Goal: Information Seeking & Learning: Find specific fact

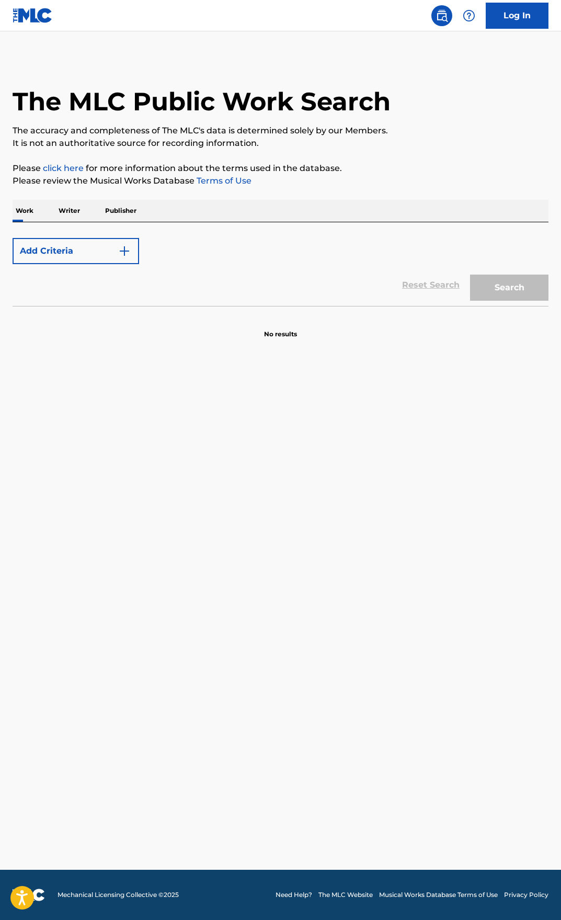
click at [21, 212] on p "Work" at bounding box center [25, 211] width 24 height 22
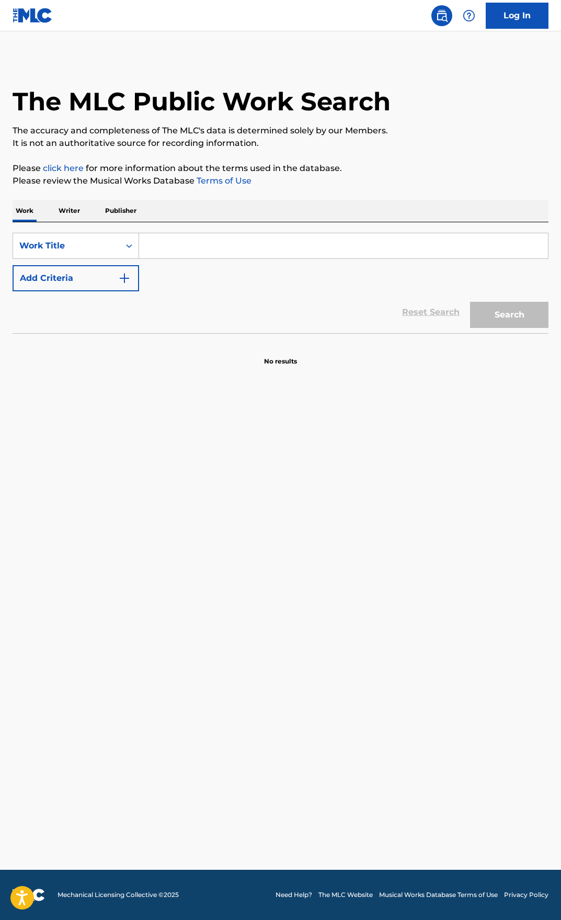
click at [396, 249] on input "Search Form" at bounding box center [343, 245] width 409 height 25
type input "Jungle (Remix)"
click at [470, 302] on button "Search" at bounding box center [509, 315] width 78 height 26
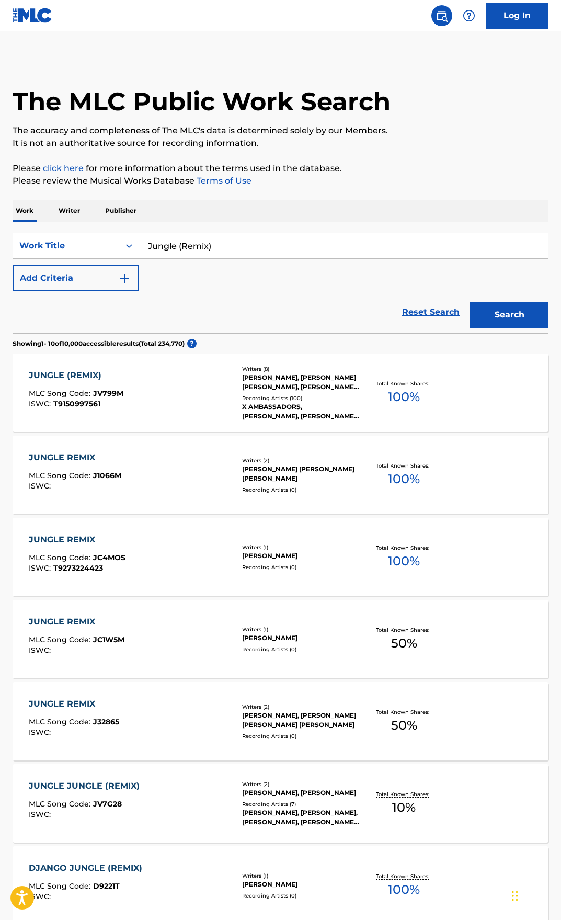
click at [178, 385] on div "JUNGLE (REMIX) MLC Song Code : JV799M ISWC : T9150997561" at bounding box center [131, 392] width 204 height 47
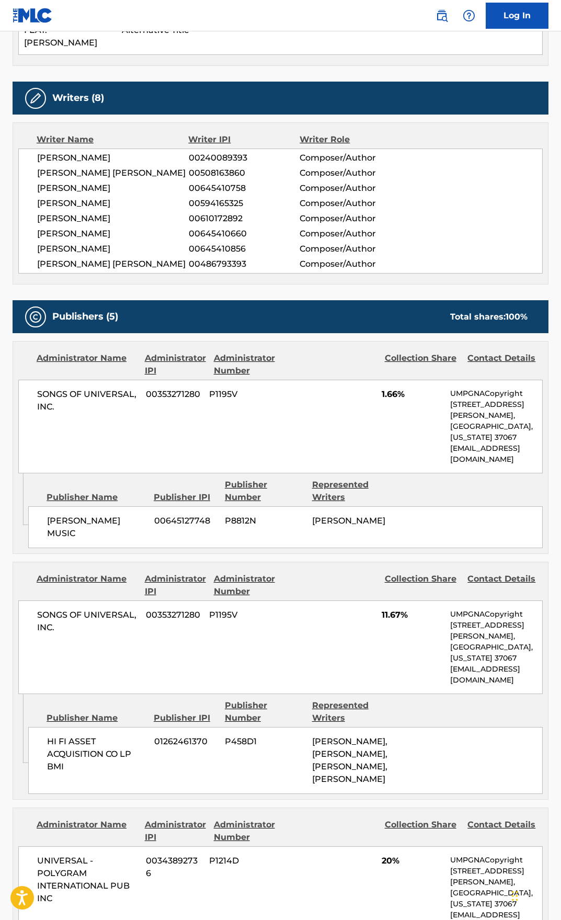
scroll to position [366, 0]
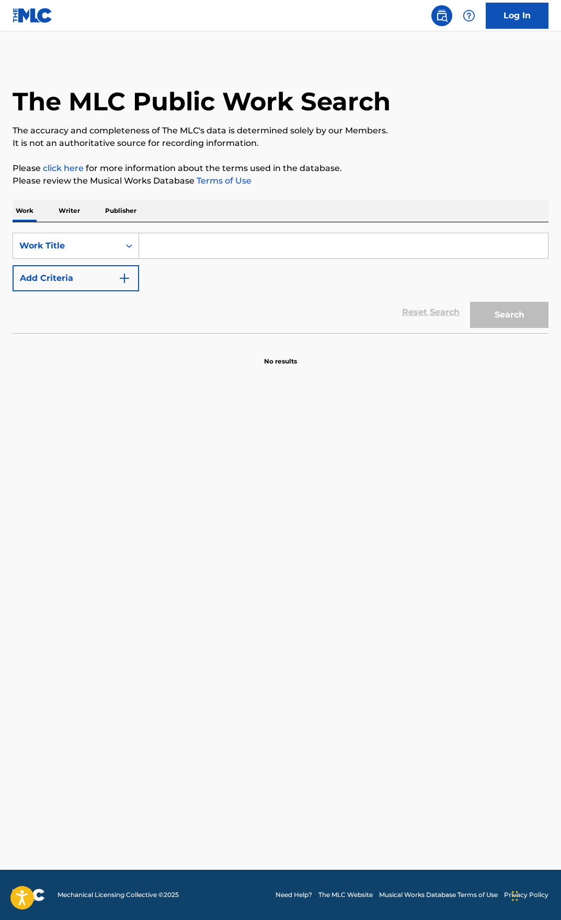
click at [243, 255] on input "Search Form" at bounding box center [343, 245] width 409 height 25
paste input "I'll Be There"
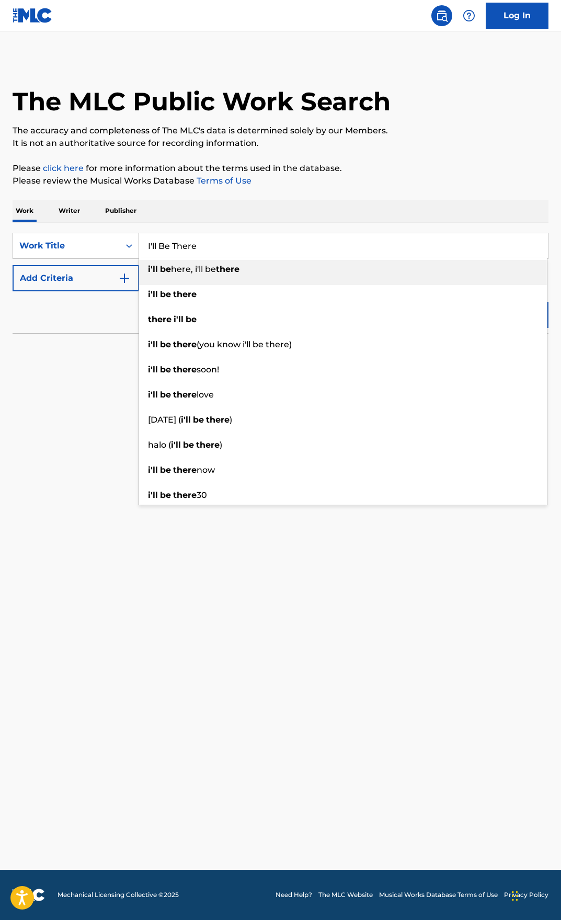
type input "I'll Be There"
click at [76, 321] on div "Reset Search Search" at bounding box center [281, 312] width 536 height 42
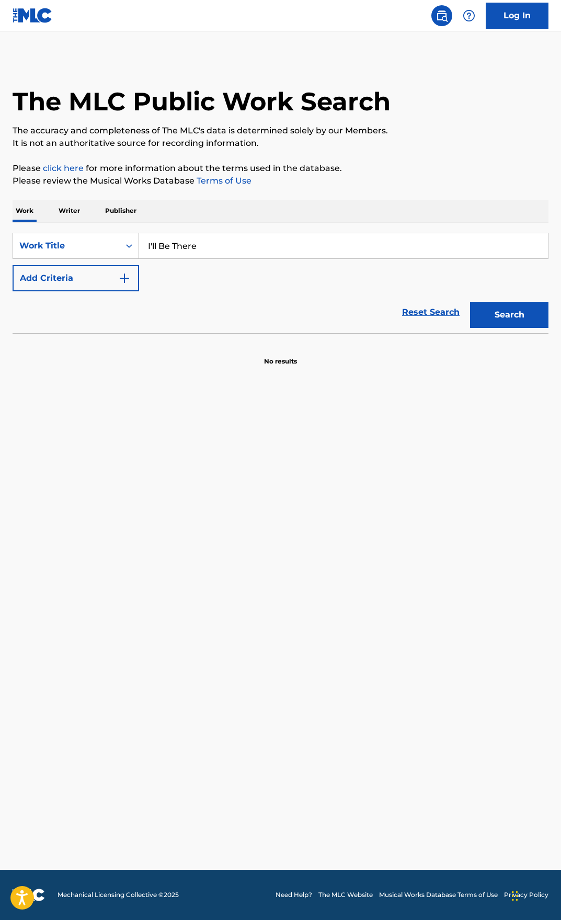
click at [530, 328] on div "Search" at bounding box center [507, 312] width 84 height 42
click at [519, 314] on button "Search" at bounding box center [509, 315] width 78 height 26
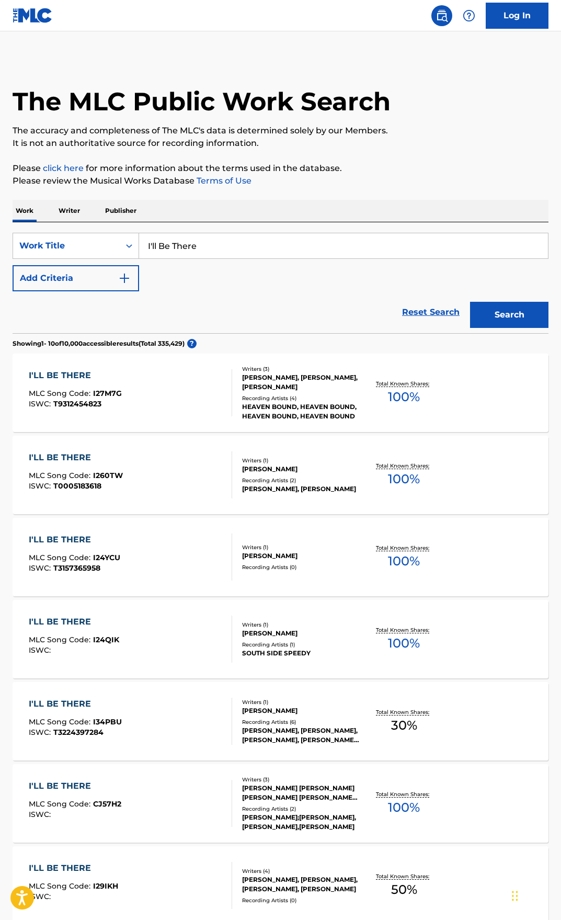
click at [124, 275] on img "Search Form" at bounding box center [124, 278] width 13 height 13
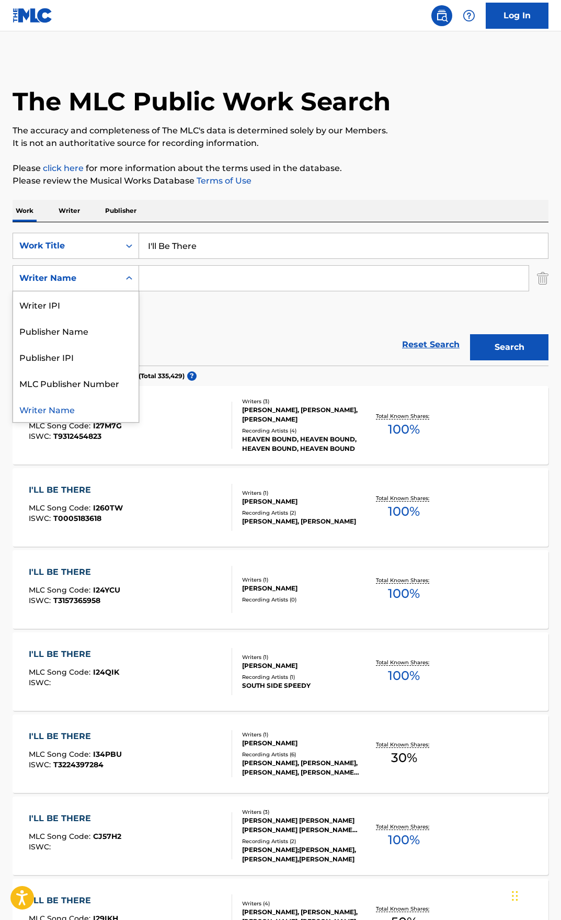
click at [126, 284] on div "Search Form" at bounding box center [129, 278] width 19 height 19
click at [96, 411] on div "Writer Name" at bounding box center [76, 409] width 126 height 26
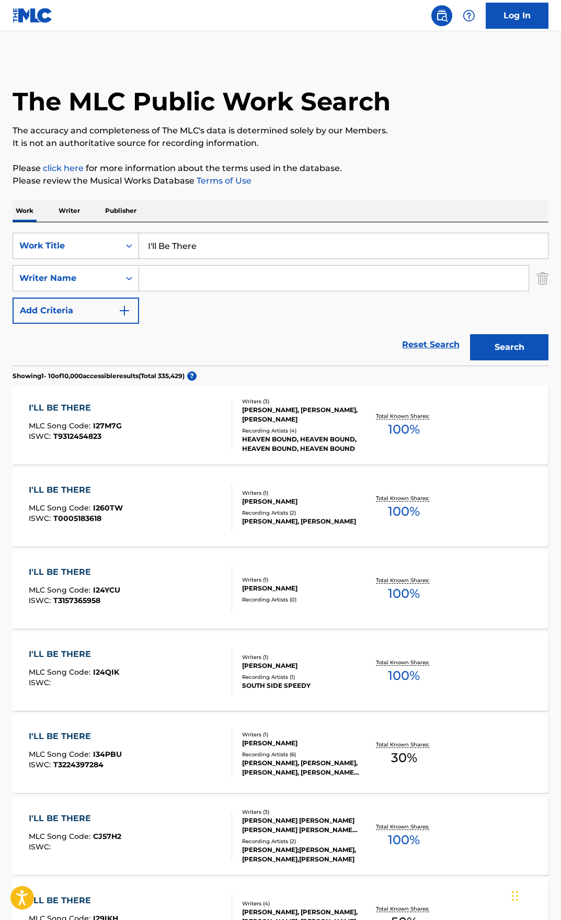
click at [198, 273] on input "Search Form" at bounding box center [334, 278] width 390 height 25
paste input "[PERSON_NAME]"
type input "[PERSON_NAME]"
click at [535, 343] on button "Search" at bounding box center [509, 347] width 78 height 26
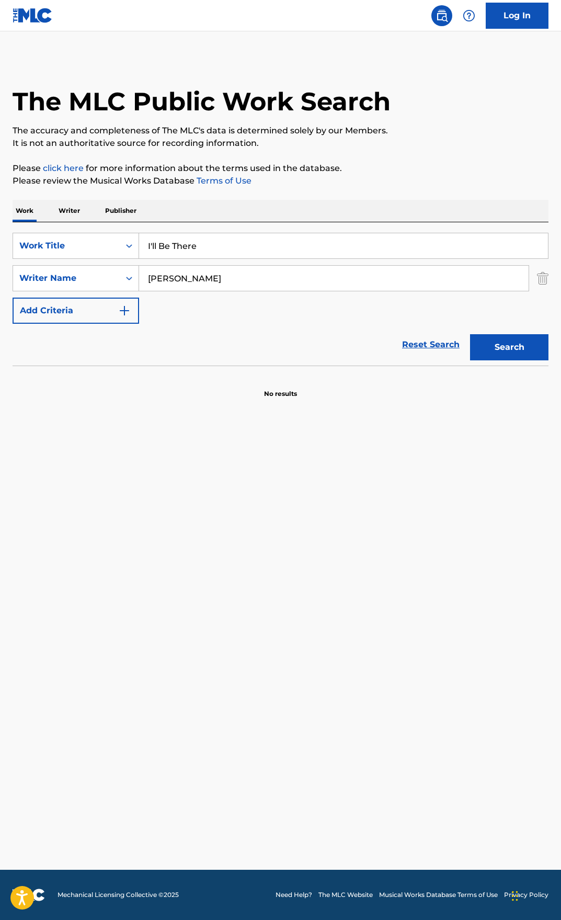
click at [259, 283] on input "[PERSON_NAME]" at bounding box center [334, 278] width 390 height 25
click at [211, 276] on input "[PERSON_NAME]" at bounding box center [334, 278] width 390 height 25
click at [124, 275] on icon "Search Form" at bounding box center [129, 278] width 10 height 10
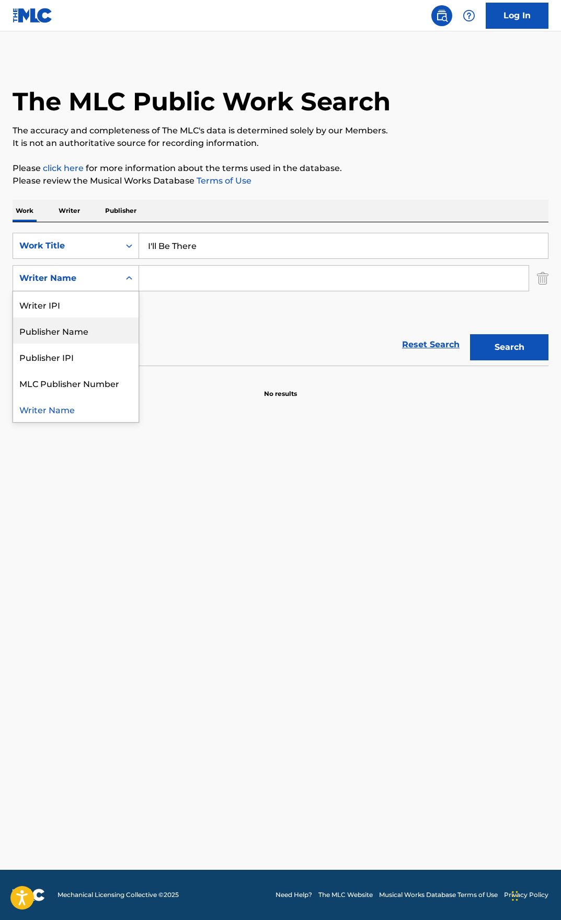
click at [93, 327] on div "Publisher Name" at bounding box center [76, 330] width 126 height 26
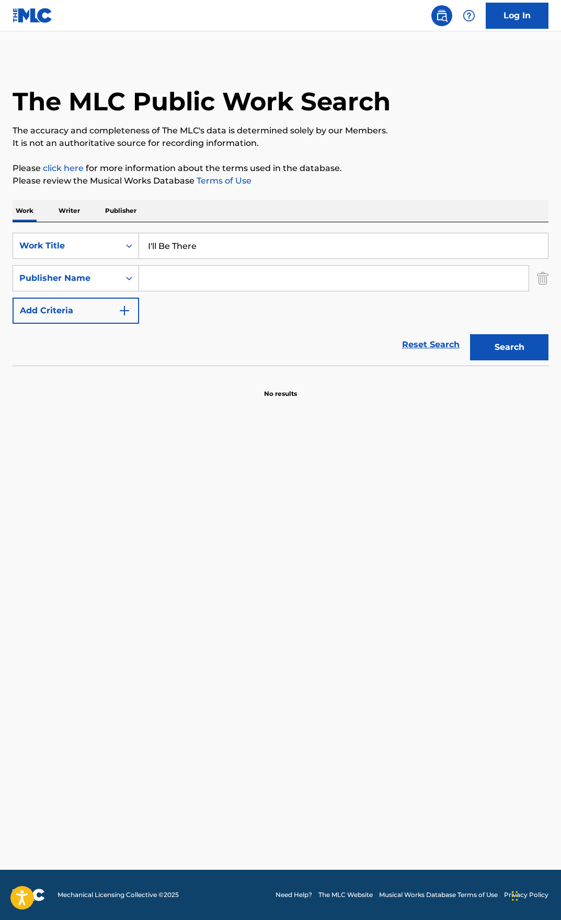
click at [201, 278] on input "Search Form" at bounding box center [334, 278] width 390 height 25
type input "Kobalt"
click at [470, 334] on button "Search" at bounding box center [509, 347] width 78 height 26
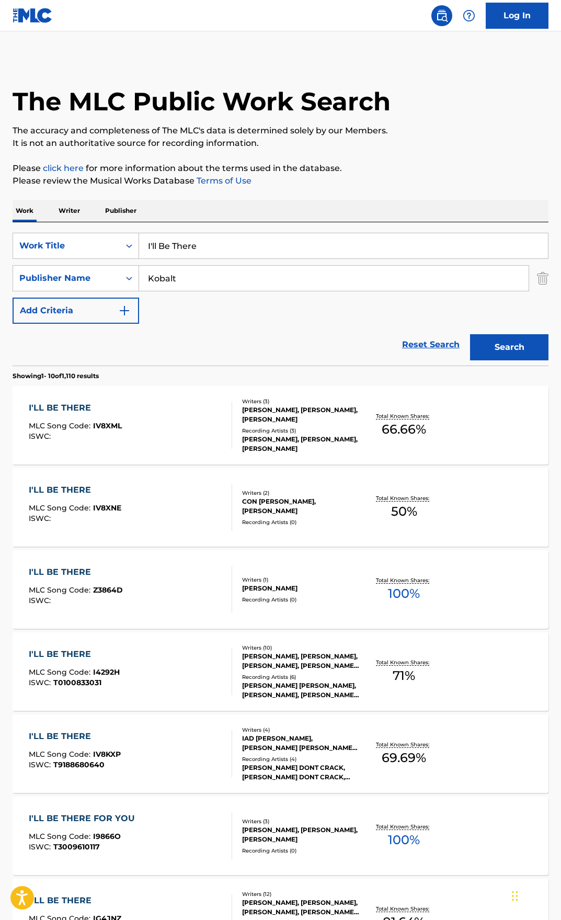
click at [78, 402] on div "I'LL BE THERE" at bounding box center [75, 408] width 93 height 13
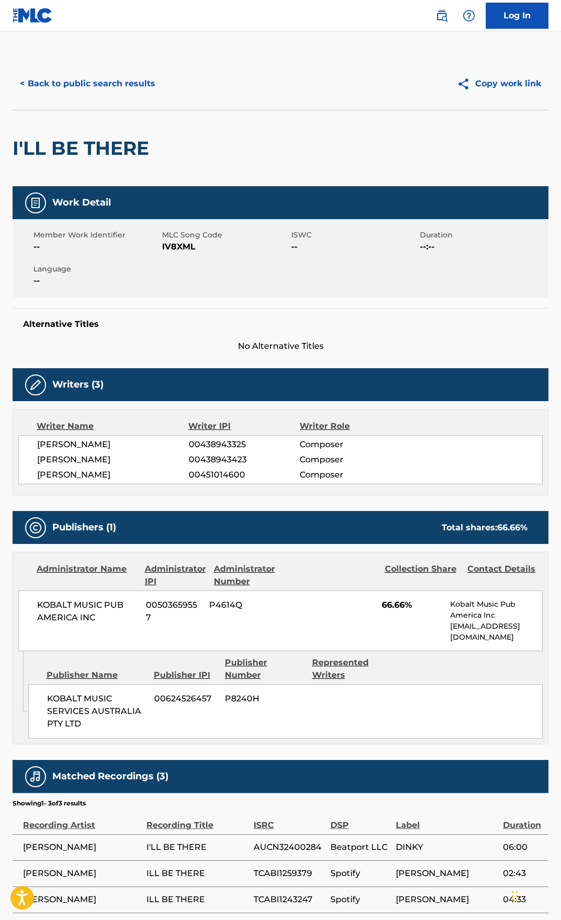
click at [56, 84] on button "< Back to public search results" at bounding box center [88, 84] width 150 height 26
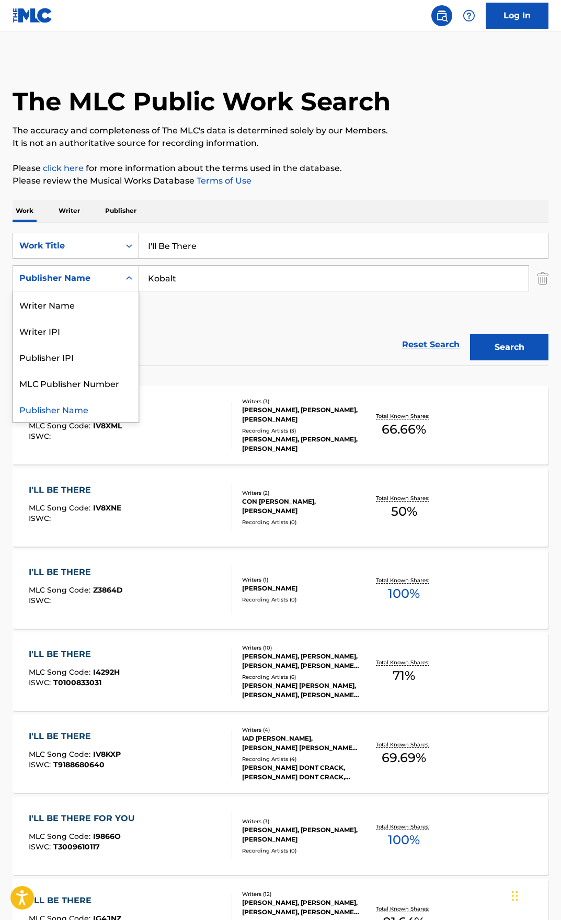
click at [121, 283] on div "Search Form" at bounding box center [129, 278] width 19 height 19
click at [233, 245] on input "I'll Be There" at bounding box center [343, 245] width 409 height 25
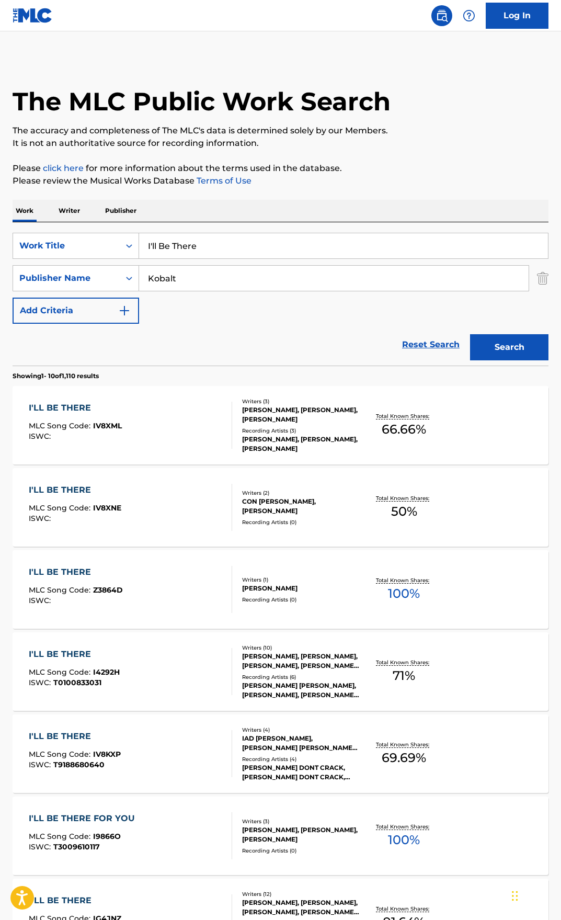
click at [233, 245] on input "I'll Be There" at bounding box center [343, 245] width 409 height 25
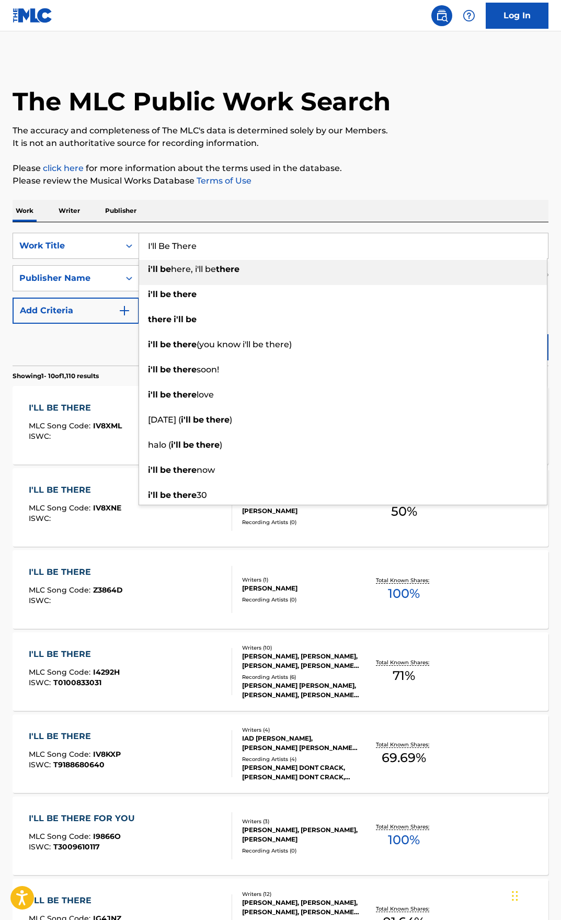
click at [233, 245] on input "I'll Be There" at bounding box center [343, 245] width 409 height 25
click at [111, 276] on div "Publisher Name" at bounding box center [66, 278] width 94 height 13
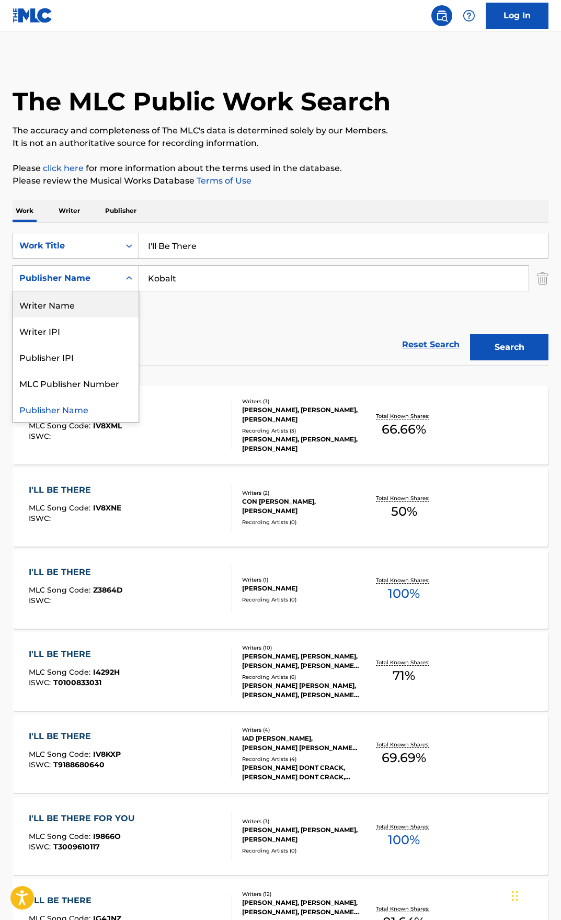
click at [94, 306] on div "Writer Name" at bounding box center [76, 304] width 126 height 26
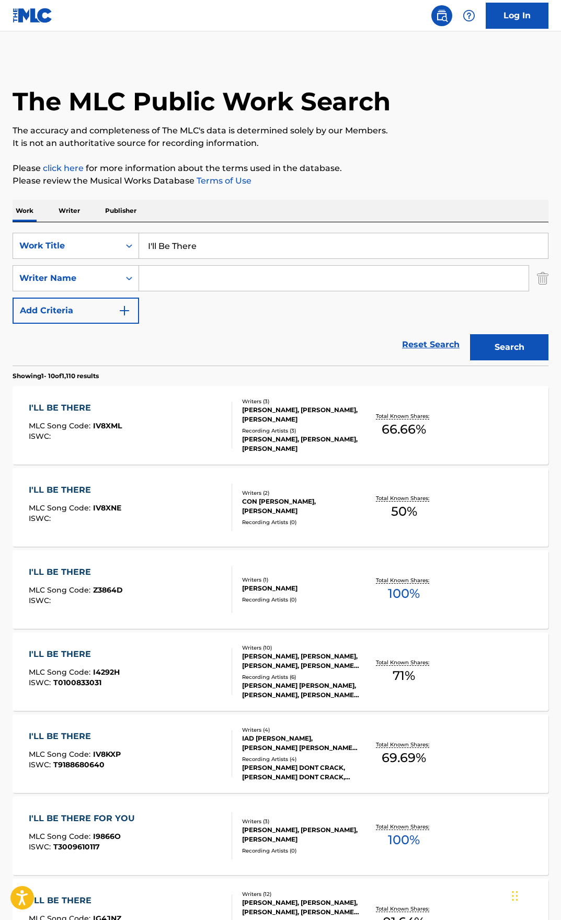
click at [184, 281] on input "Search Form" at bounding box center [334, 278] width 390 height 25
paste input "[PERSON_NAME]"
type input "[PERSON_NAME]"
click at [511, 357] on button "Search" at bounding box center [509, 347] width 78 height 26
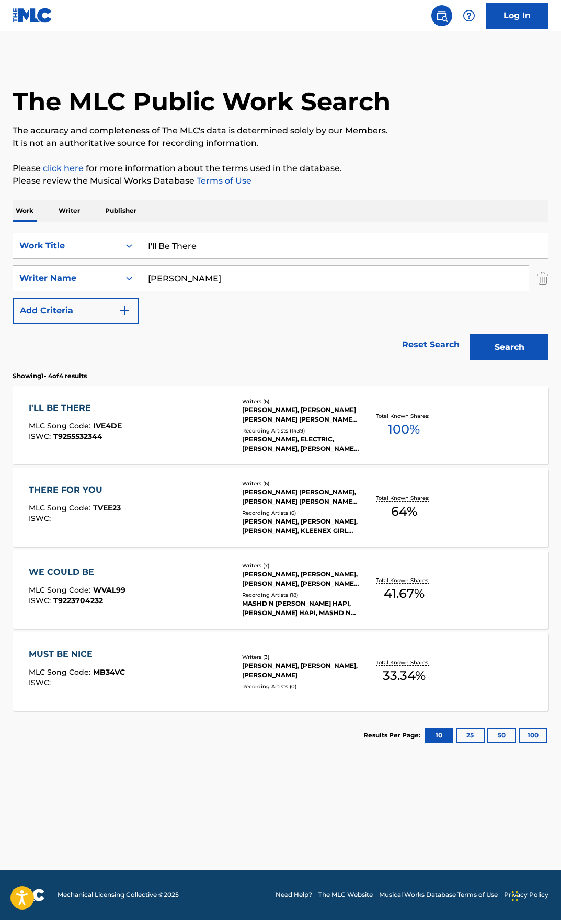
click at [56, 406] on div "I'LL BE THERE" at bounding box center [75, 408] width 93 height 13
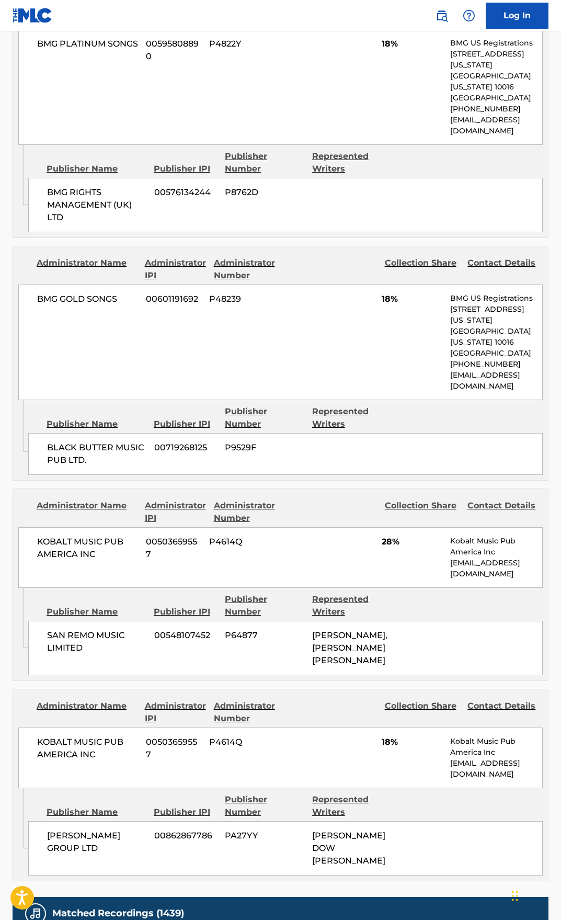
scroll to position [941, 0]
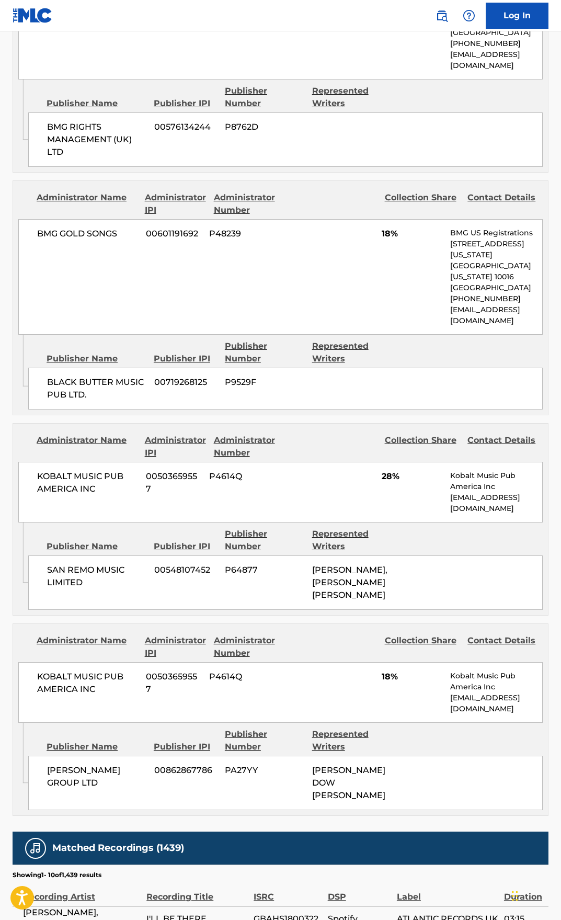
drag, startPoint x: 327, startPoint y: 211, endPoint x: 336, endPoint y: 212, distance: 9.0
click at [327, 219] on div "BMG GOLD SONGS 00601191692 P48239 18% BMG US Registrations [STREET_ADDRESS][US_…" at bounding box center [280, 277] width 525 height 116
